Goal: Task Accomplishment & Management: Use online tool/utility

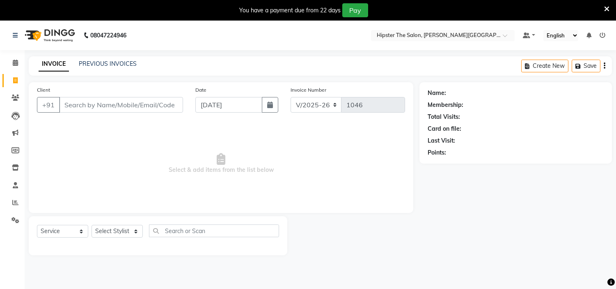
select select "8592"
select select "service"
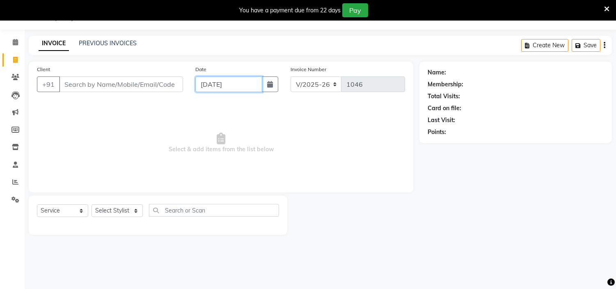
click at [219, 84] on input "[DATE]" at bounding box center [228, 84] width 67 height 16
select select "9"
select select "2025"
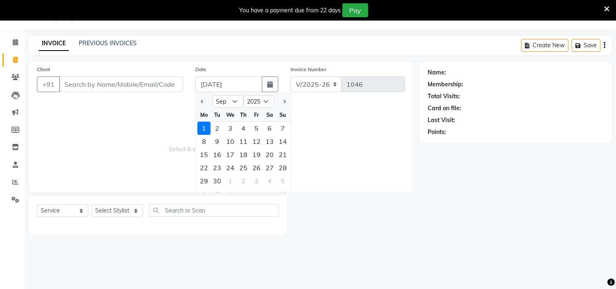
click at [133, 121] on span "Select & add items from the list below" at bounding box center [221, 143] width 368 height 82
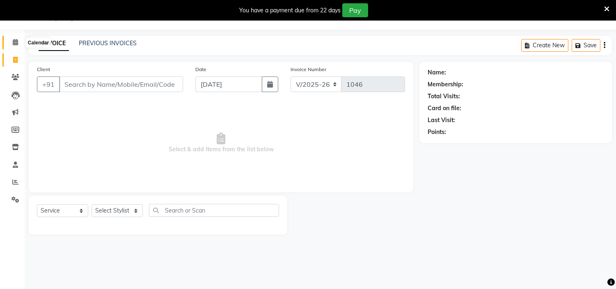
click at [15, 42] on icon at bounding box center [15, 42] width 5 height 6
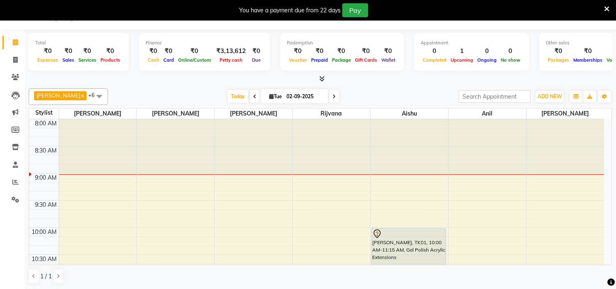
click at [284, 94] on input "02-09-2025" at bounding box center [304, 96] width 41 height 12
select select "9"
select select "2025"
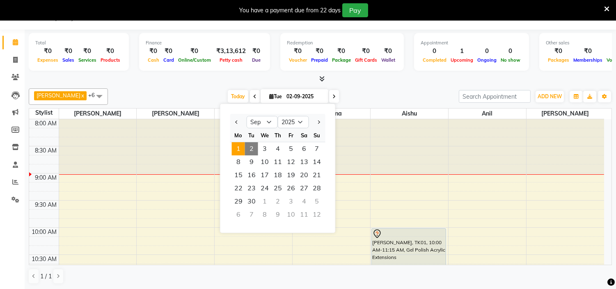
click at [234, 144] on span "1" at bounding box center [238, 148] width 13 height 13
type input "[DATE]"
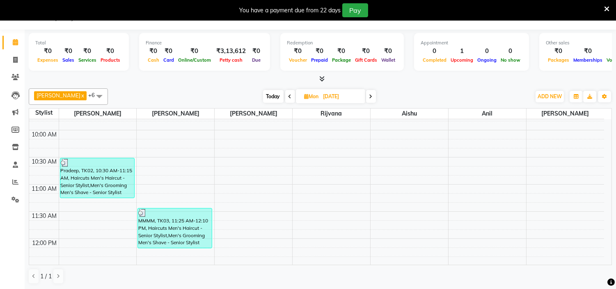
scroll to position [95, 0]
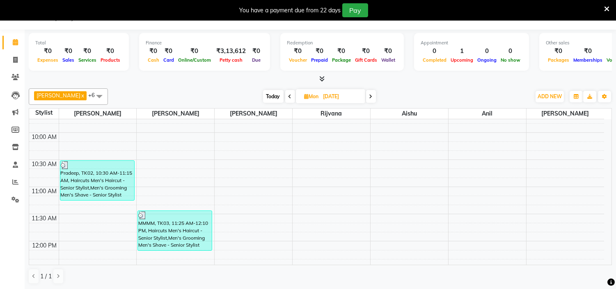
click at [330, 95] on input "[DATE]" at bounding box center [341, 96] width 41 height 12
select select "9"
select select "2025"
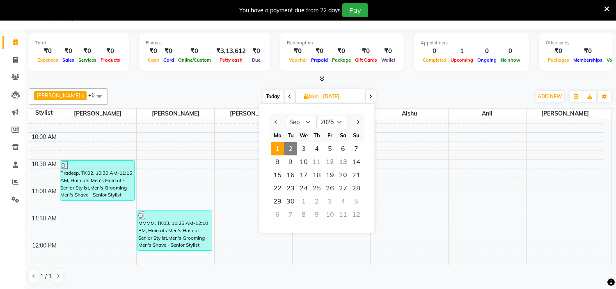
click at [288, 146] on span "2" at bounding box center [290, 148] width 13 height 13
type input "02-09-2025"
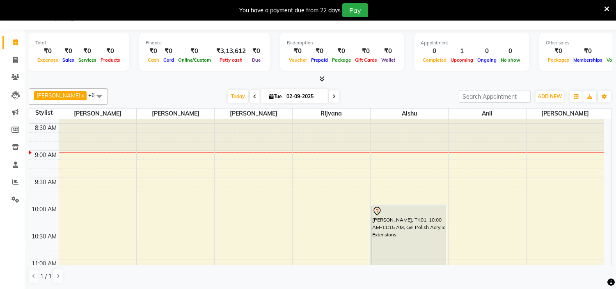
scroll to position [0, 0]
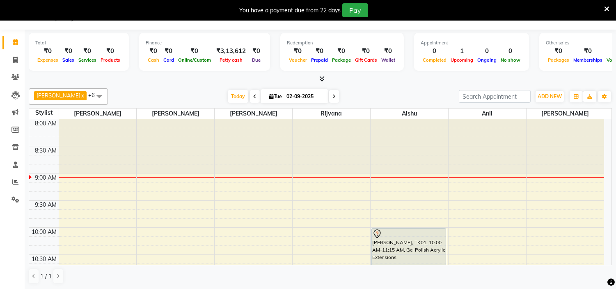
click at [603, 89] on div "[PERSON_NAME] x rijvana x aishu x anil x [PERSON_NAME] x [PERSON_NAME] x +6 Sel…" at bounding box center [320, 96] width 583 height 16
